Goal: Information Seeking & Learning: Learn about a topic

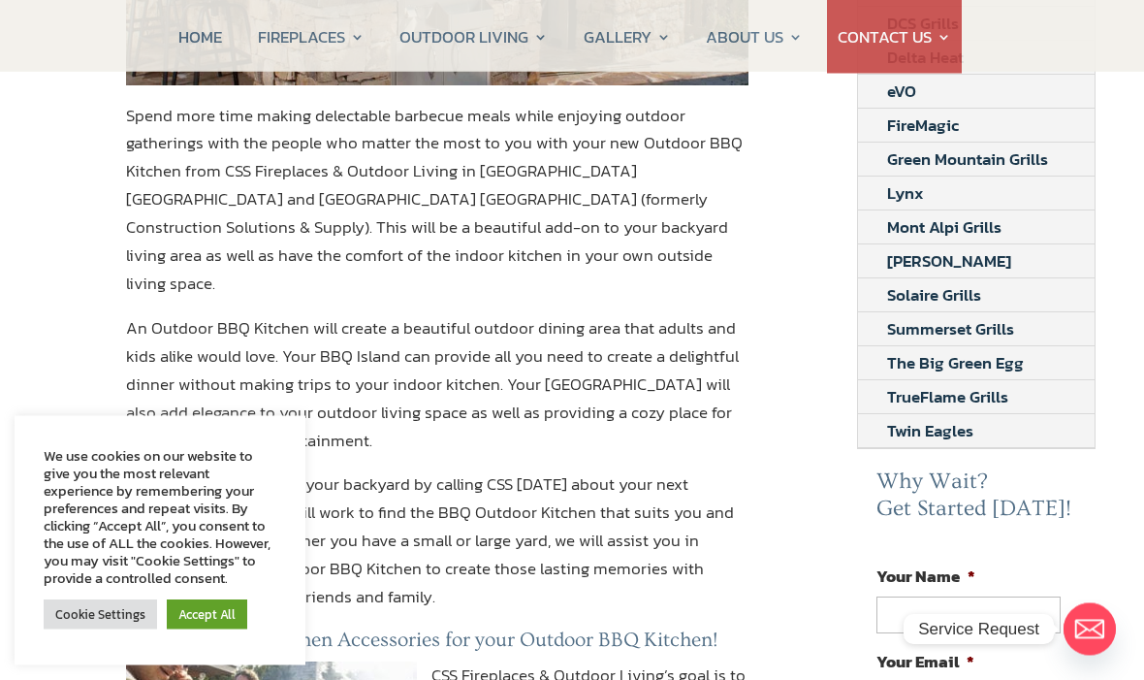
scroll to position [438, 0]
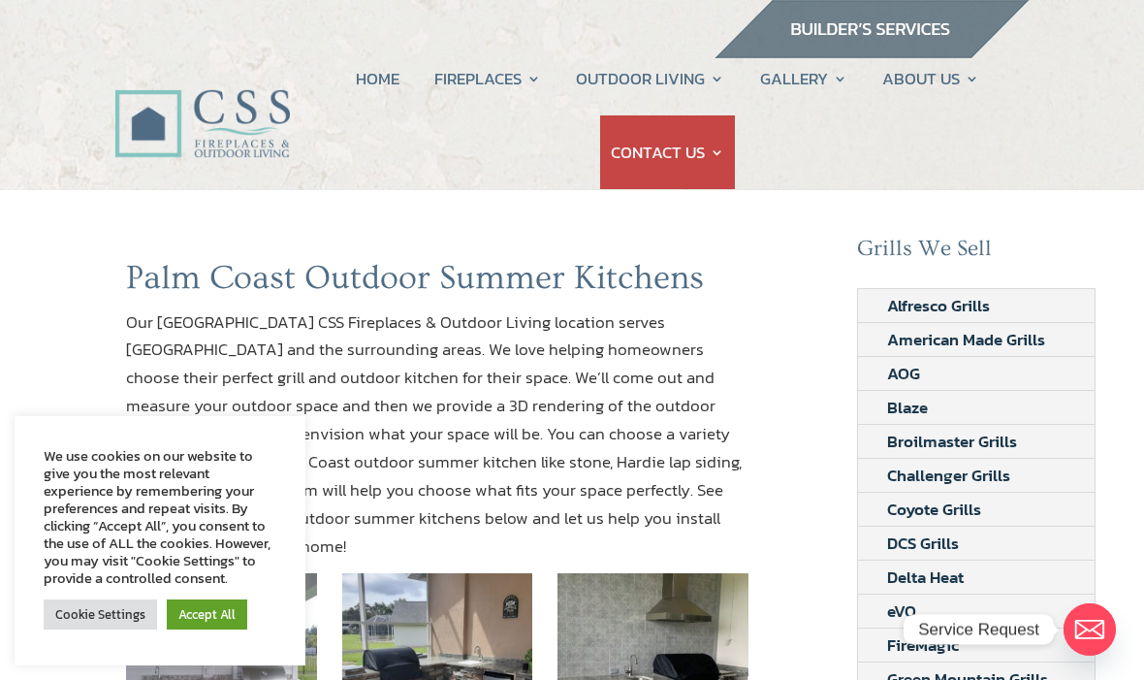
click at [225, 617] on link "Accept All" at bounding box center [207, 614] width 80 height 30
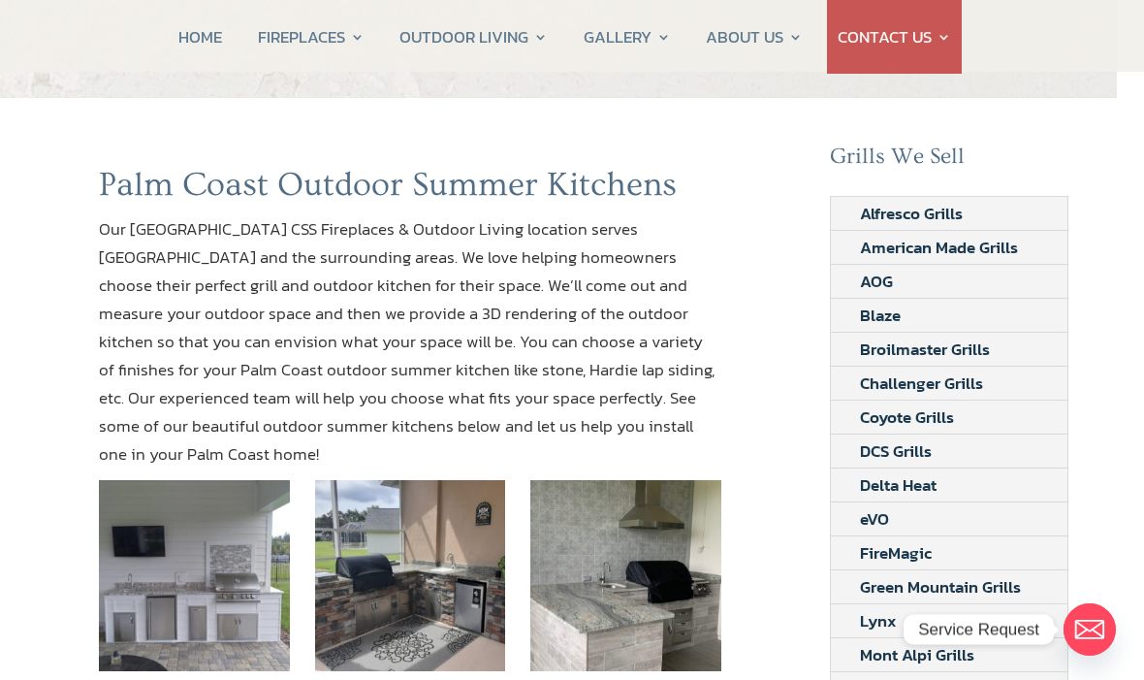
scroll to position [91, 27]
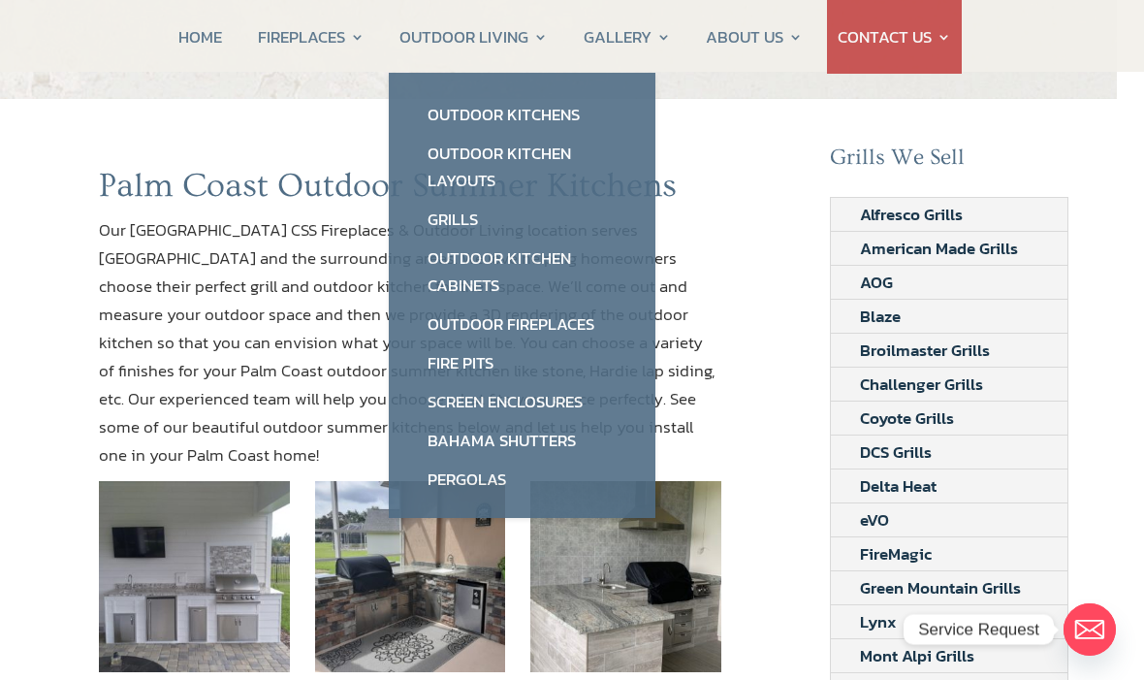
click at [1065, 41] on my-module "HOME FIREPLACES Fireplace Remodel Fireplace Builder OUTDOOR LIVING Outdoor Kitc…" at bounding box center [572, 36] width 1144 height 72
click at [501, 155] on link "Outdoor Kitchen Layouts" at bounding box center [522, 167] width 228 height 66
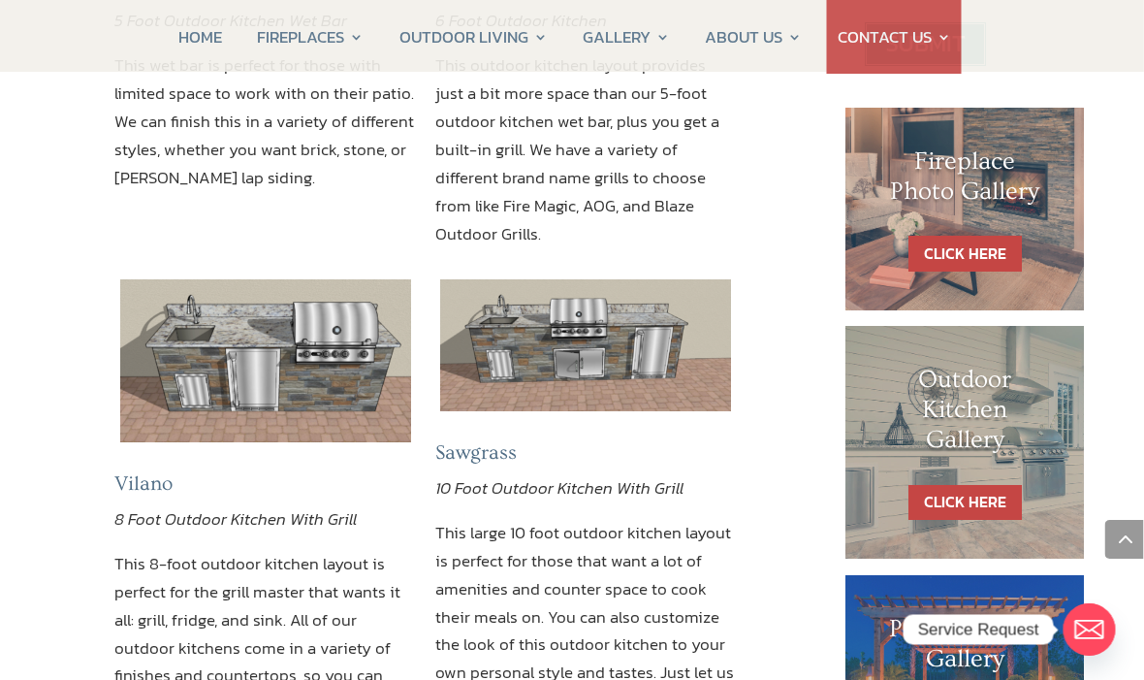
scroll to position [887, 11]
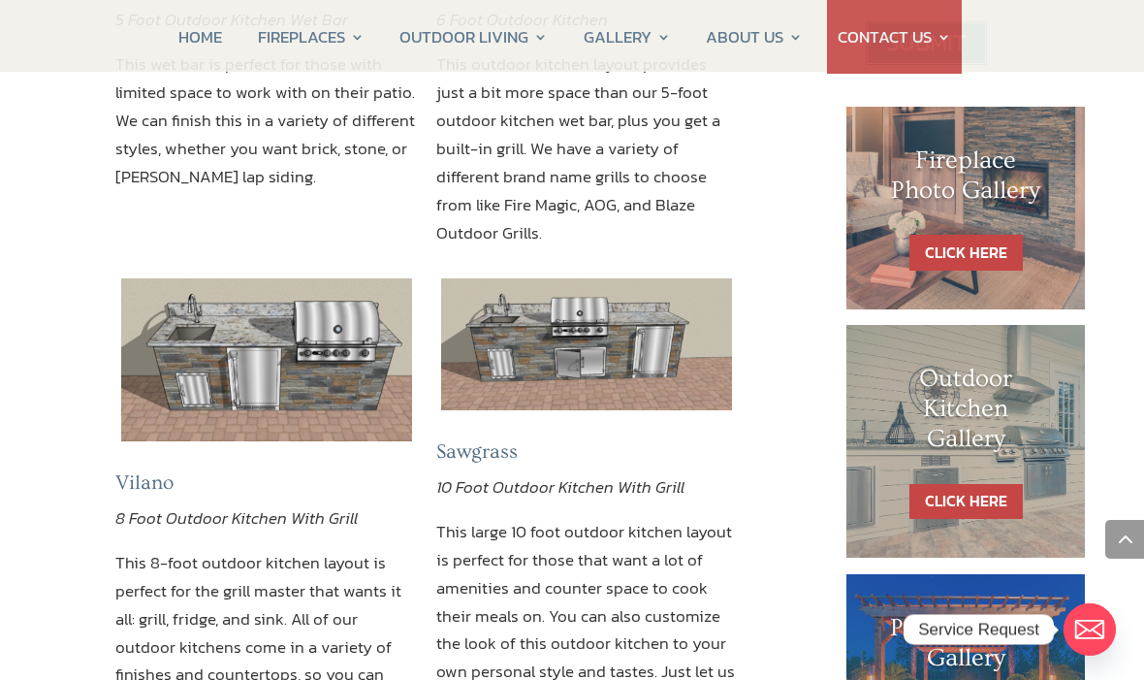
click at [1138, 62] on my-module "HOME FIREPLACES Fireplace Remodel Fireplace Builder OUTDOOR LIVING Outdoor Kitc…" at bounding box center [572, 36] width 1144 height 72
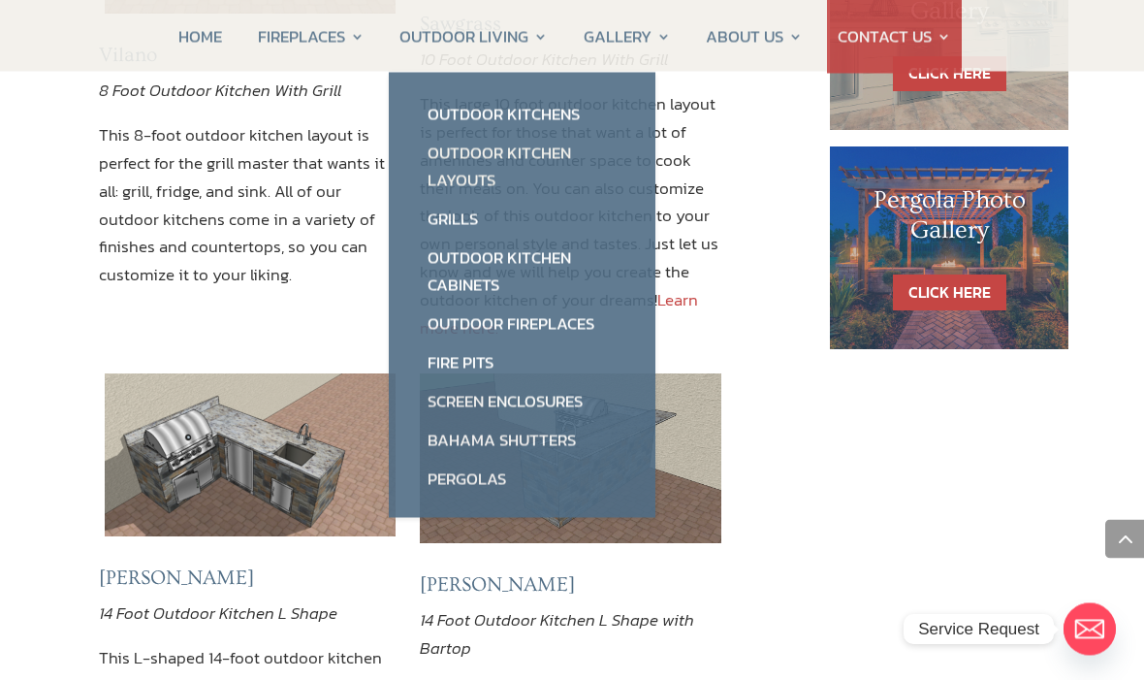
scroll to position [1315, 27]
click at [538, 103] on link "Outdoor Kitchens" at bounding box center [522, 114] width 228 height 39
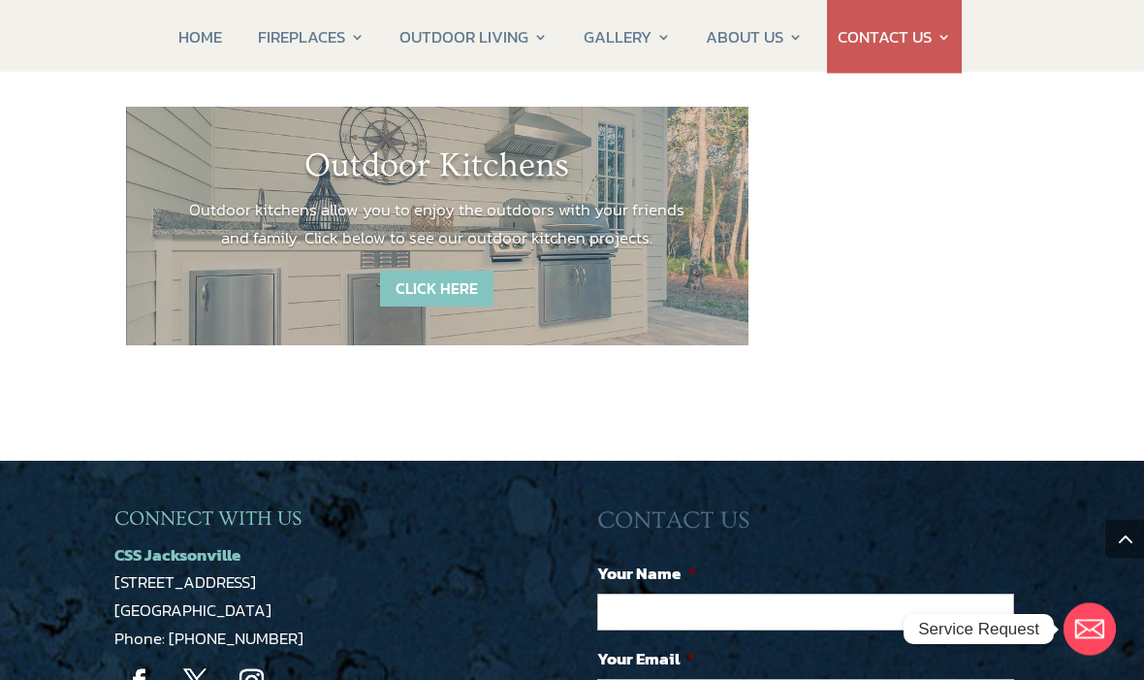
scroll to position [2785, 0]
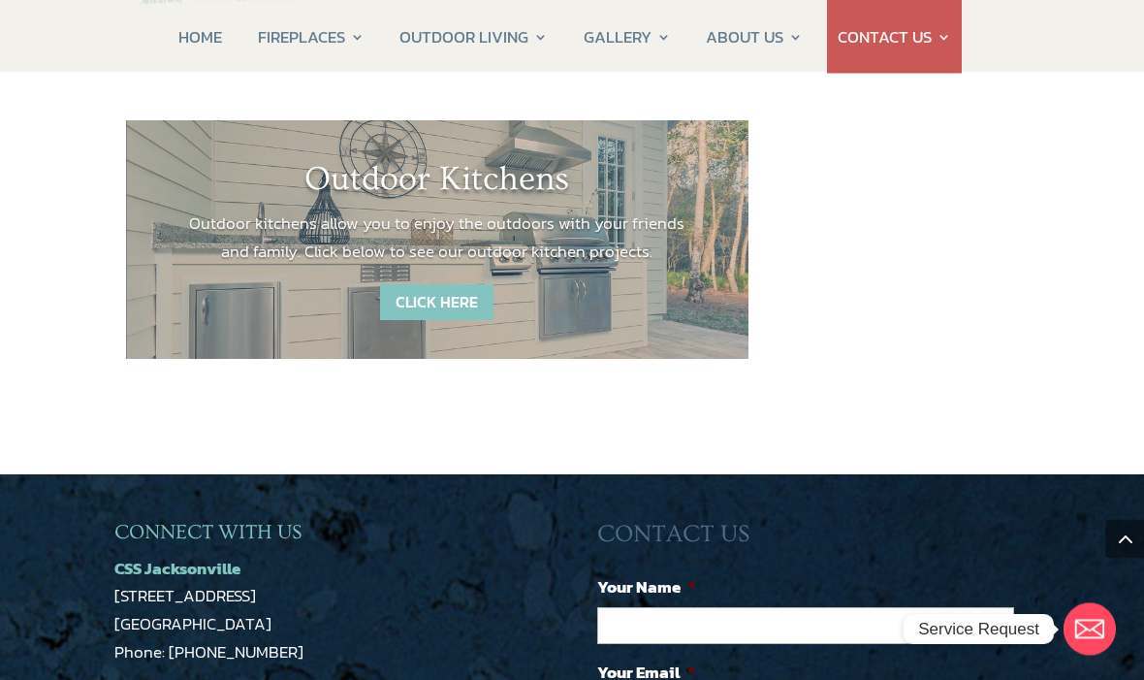
click at [440, 285] on link "CLICK HERE" at bounding box center [436, 303] width 113 height 36
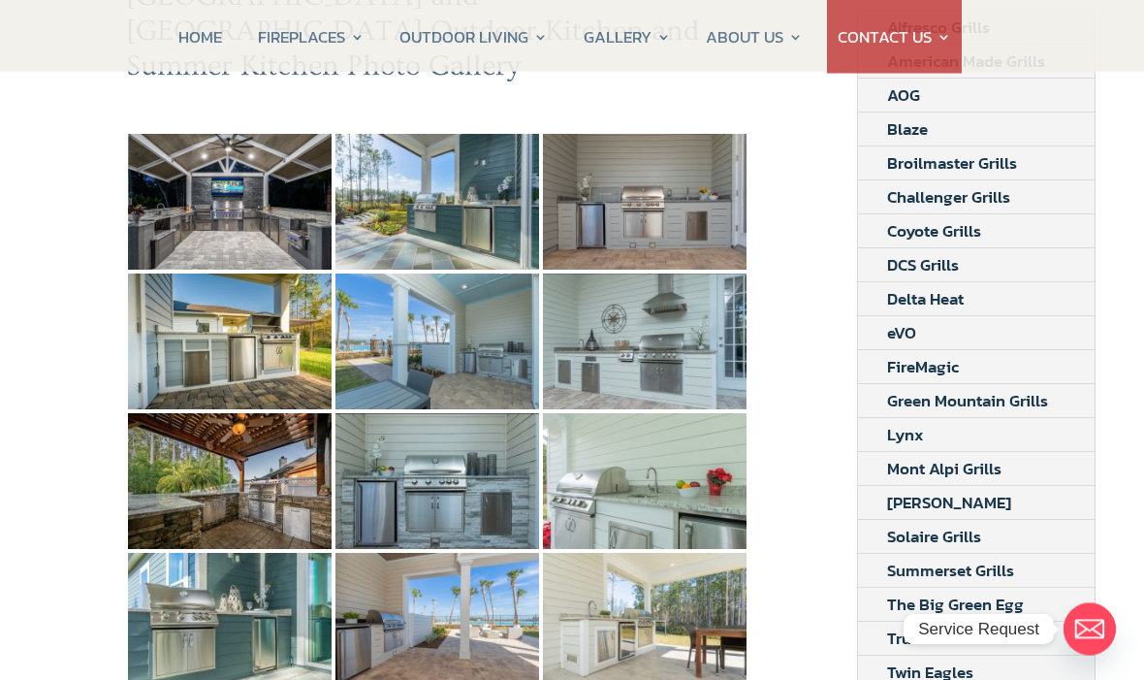
scroll to position [331, 0]
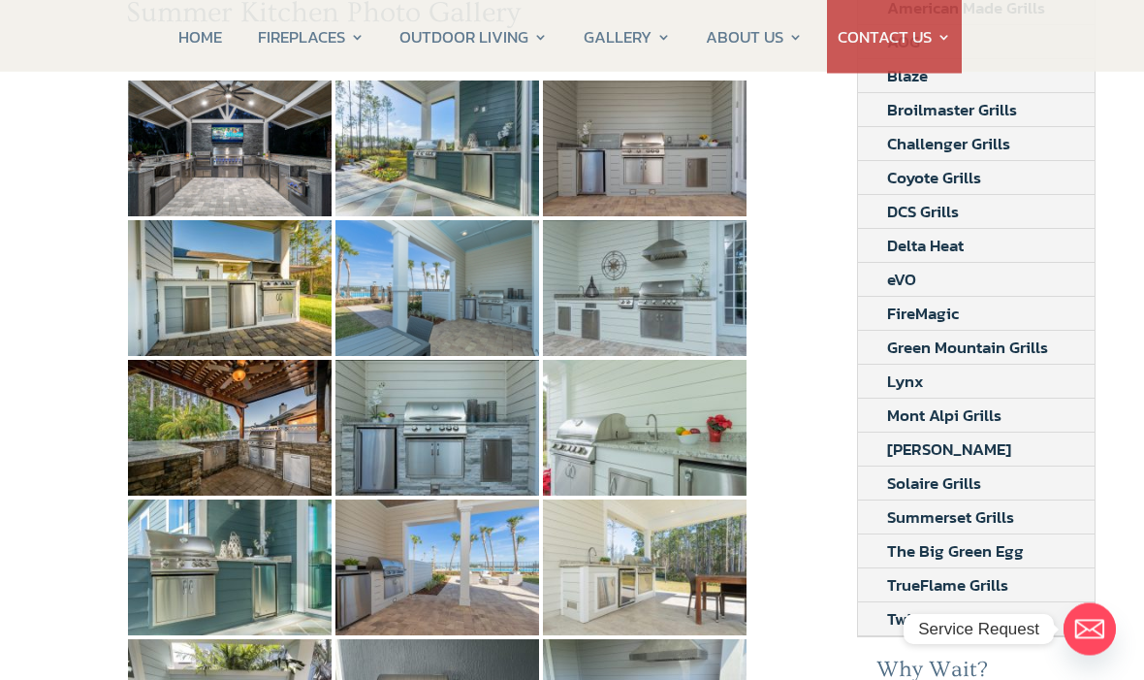
click at [1067, 299] on li "FireMagic" at bounding box center [976, 315] width 237 height 34
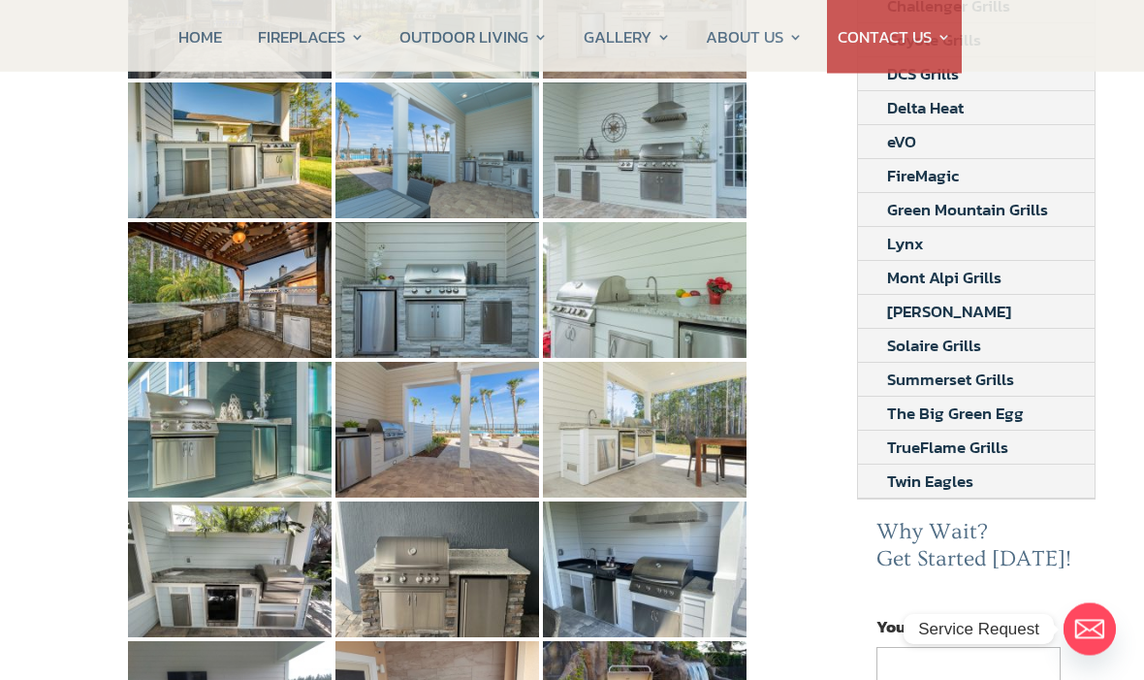
scroll to position [469, 0]
click at [1141, 147] on div "Ormond Beach and Jacksonville Outdoor Kitchen and Summer Kitchen Photo Gallery …" at bounding box center [572, 533] width 1144 height 1624
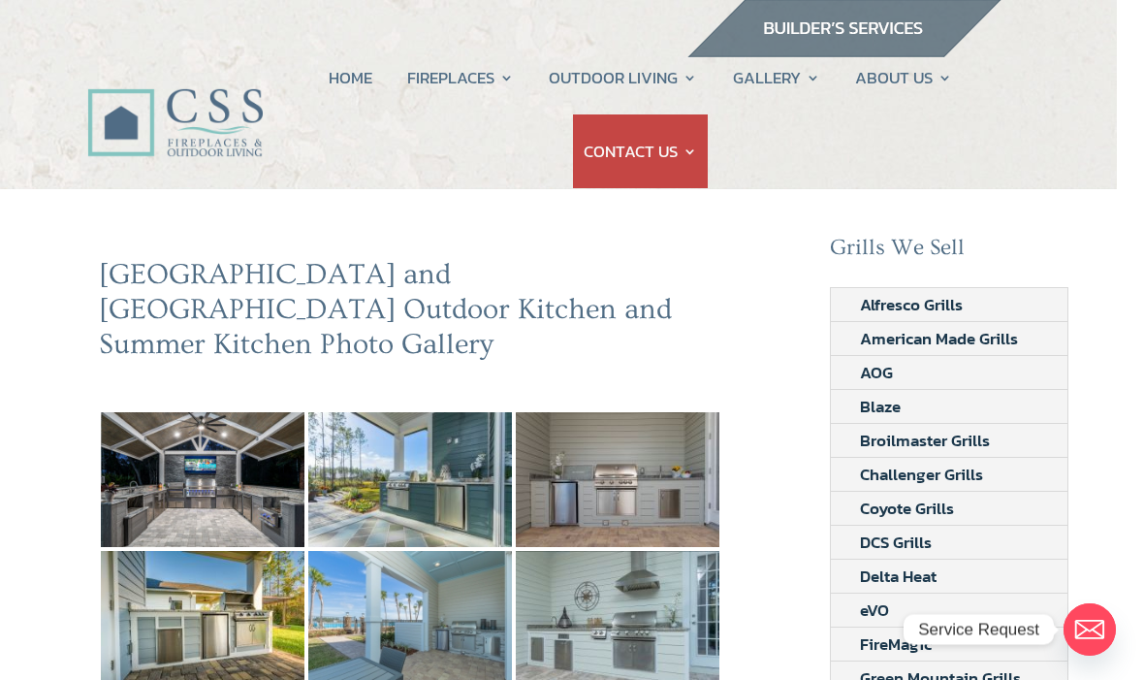
scroll to position [0, 27]
